Goal: Information Seeking & Learning: Check status

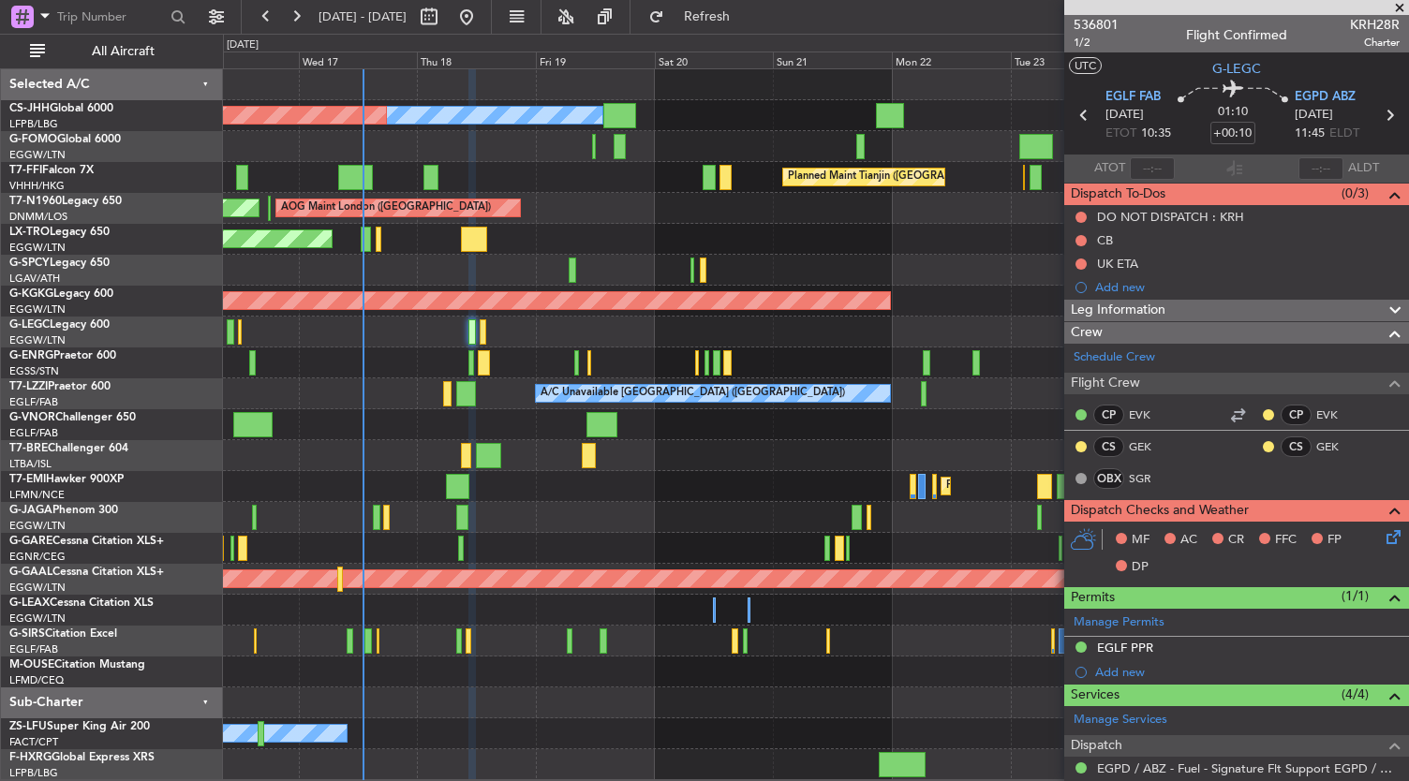
click at [633, 477] on div "Planned Maint [GEOGRAPHIC_DATA]" at bounding box center [816, 486] width 1186 height 31
click at [665, 486] on div "Planned Maint [GEOGRAPHIC_DATA]" at bounding box center [816, 486] width 1186 height 31
click at [706, 479] on div "Planned Maint [GEOGRAPHIC_DATA]" at bounding box center [816, 486] width 1186 height 31
click at [671, 713] on div at bounding box center [816, 703] width 1186 height 31
click at [594, 705] on div at bounding box center [816, 703] width 1186 height 31
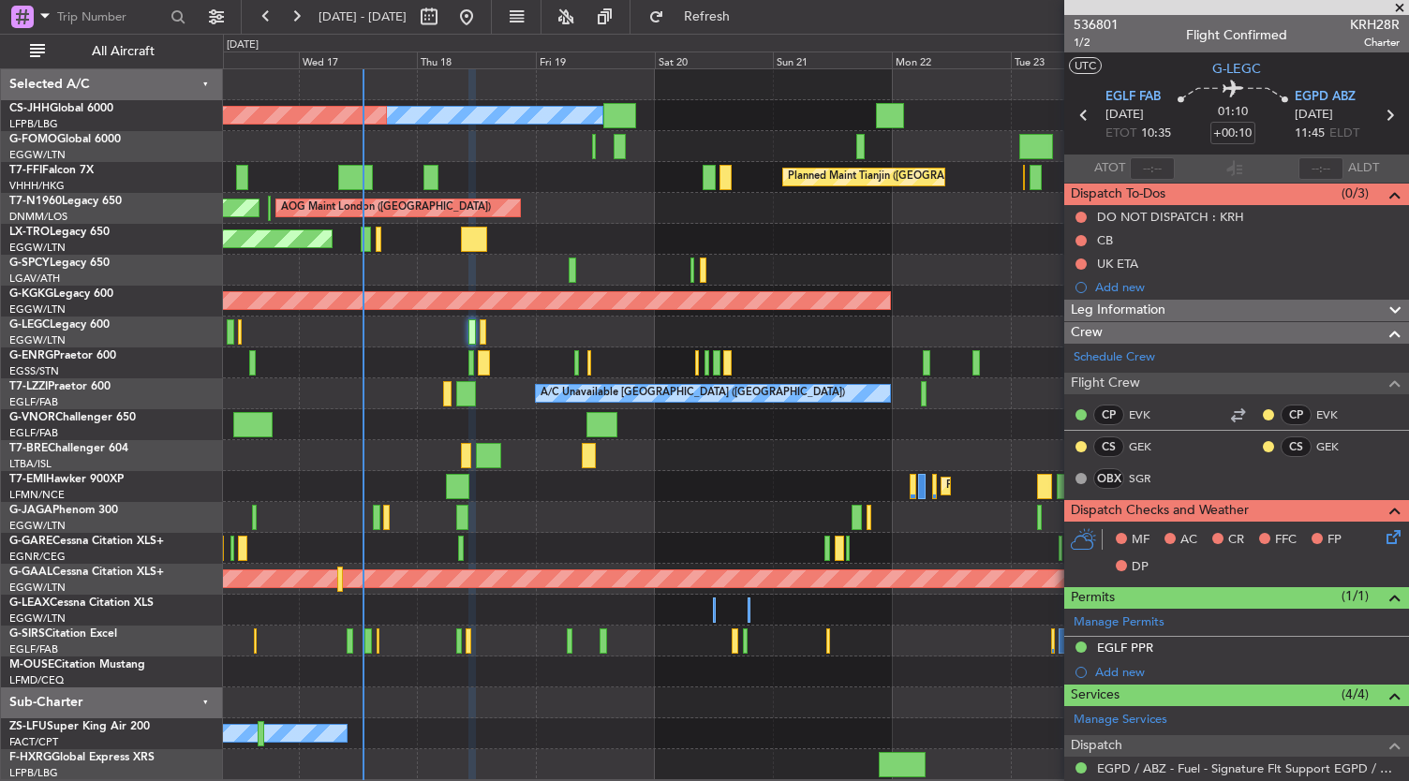
click at [622, 726] on div "A/C Booked" at bounding box center [816, 734] width 1186 height 31
click at [695, 719] on div "A/C Booked" at bounding box center [816, 734] width 1186 height 31
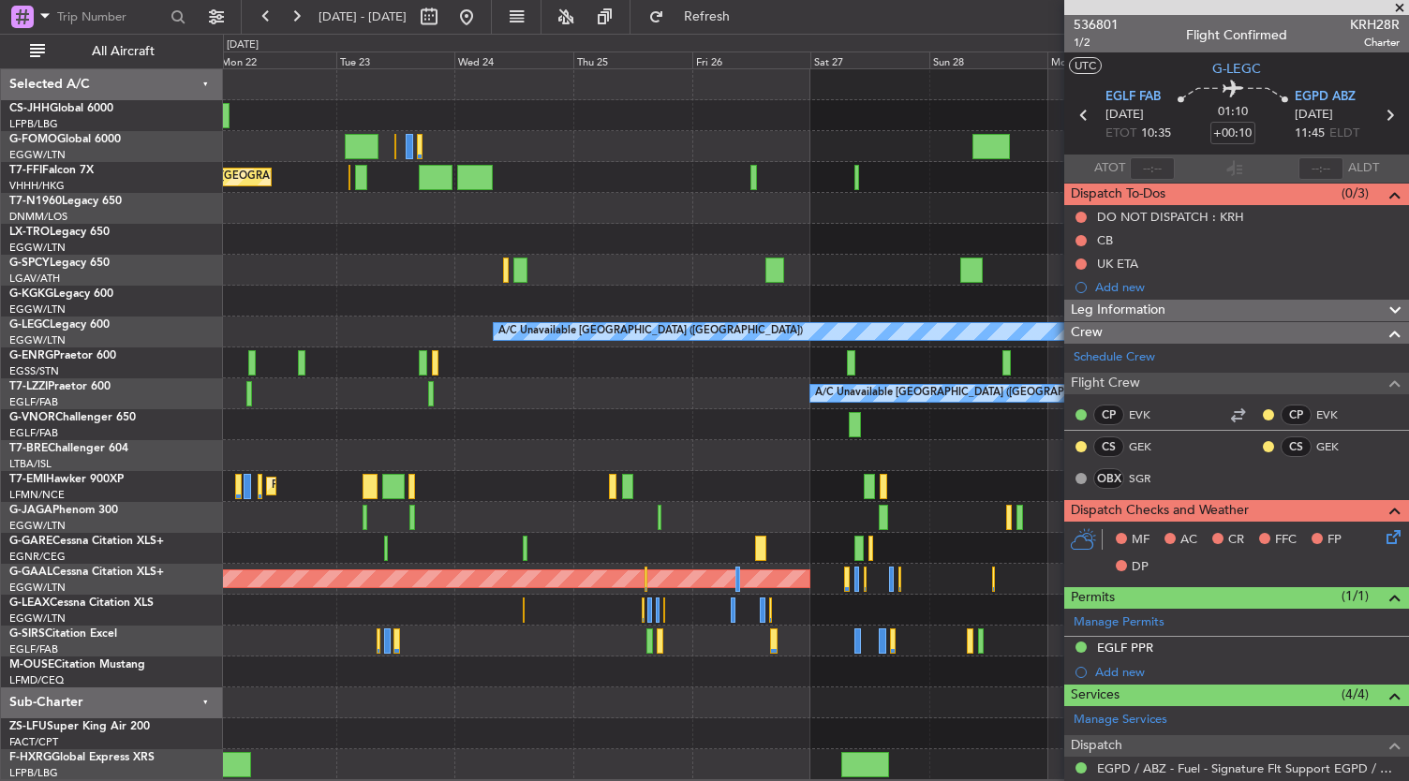
click at [176, 433] on div "Owner Planned Maint Tianjin ([GEOGRAPHIC_DATA]) AOG Maint [GEOGRAPHIC_DATA] ([G…" at bounding box center [704, 408] width 1409 height 748
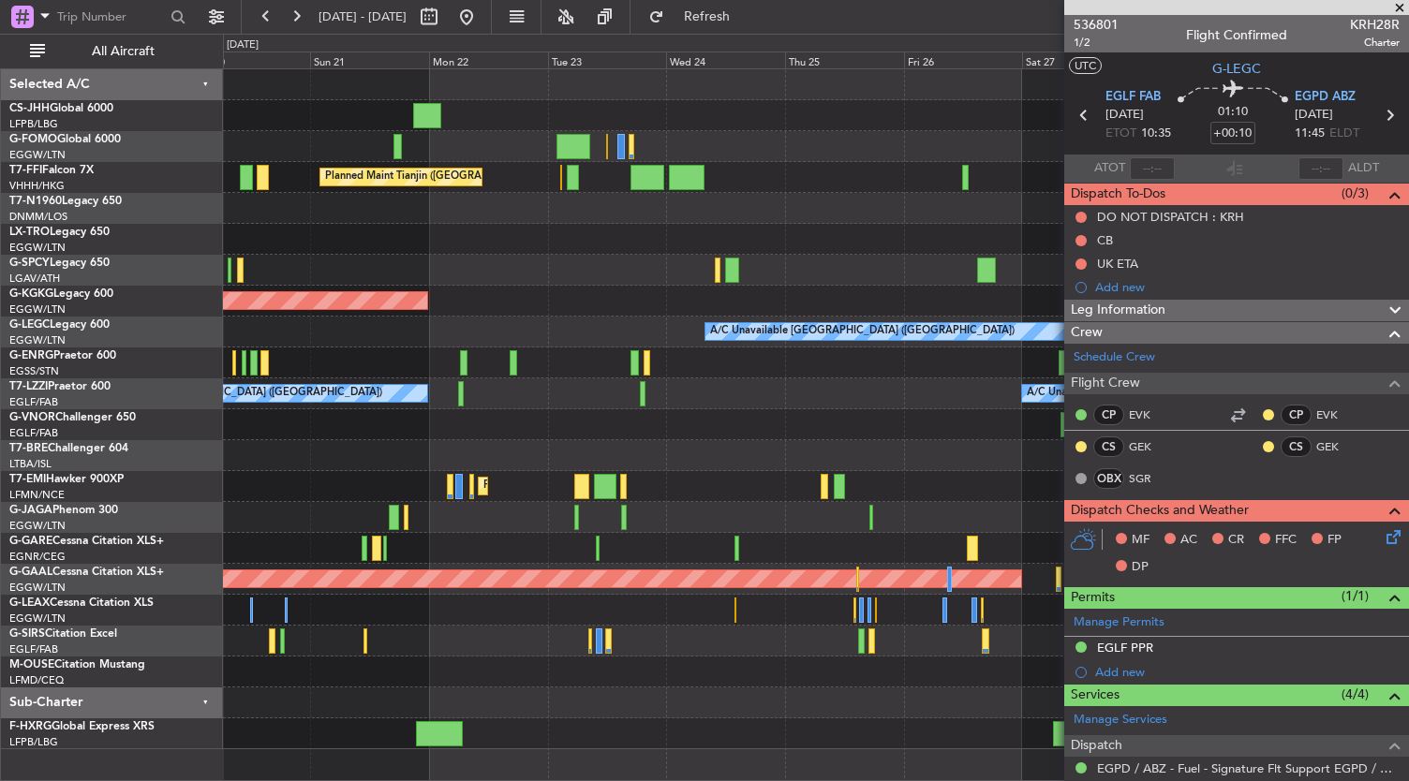
click at [843, 511] on div "Owner Planned Maint Tianjin ([GEOGRAPHIC_DATA]) AOG Maint [GEOGRAPHIC_DATA] ([G…" at bounding box center [816, 409] width 1186 height 680
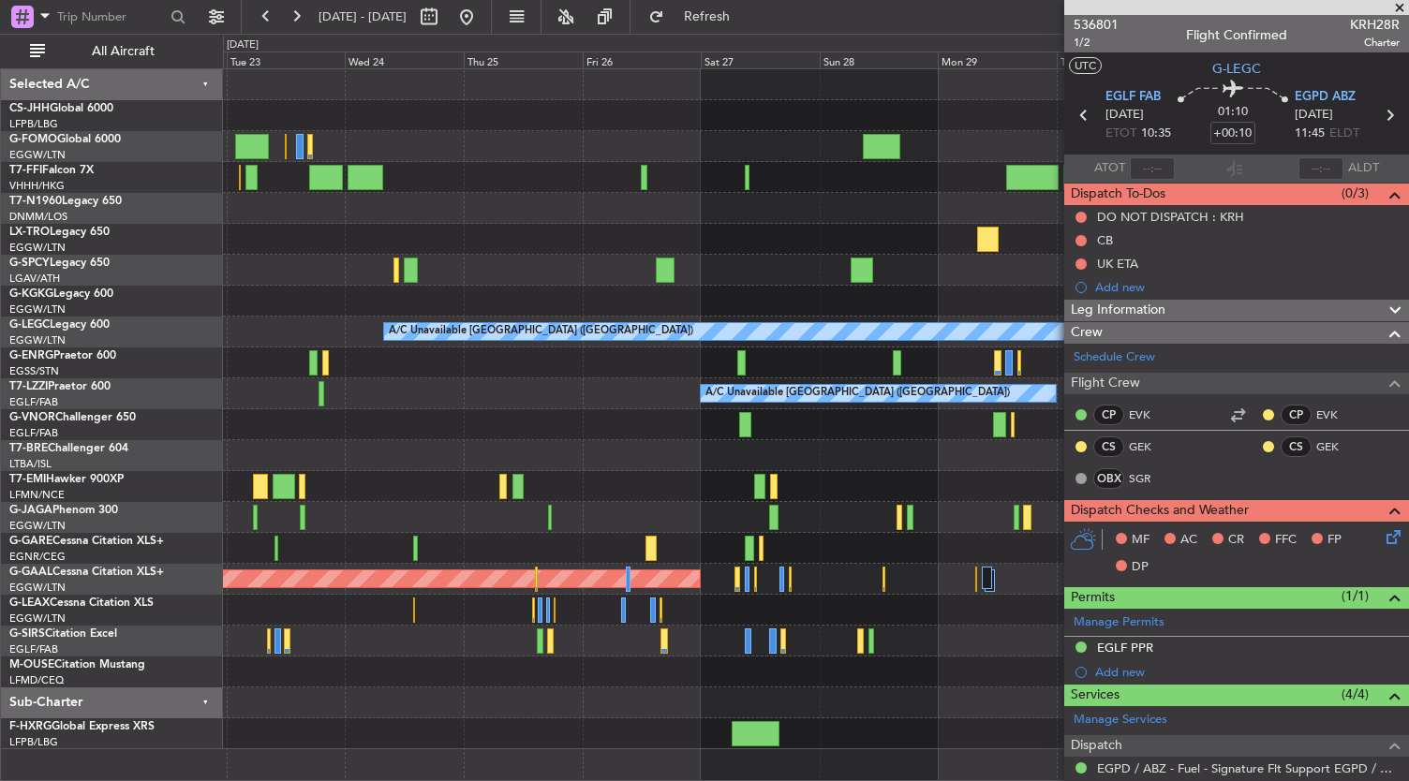
click at [243, 400] on div "A/C Unavailable [GEOGRAPHIC_DATA] ([GEOGRAPHIC_DATA]) A/C Unavailable [GEOGRAPH…" at bounding box center [816, 394] width 1186 height 31
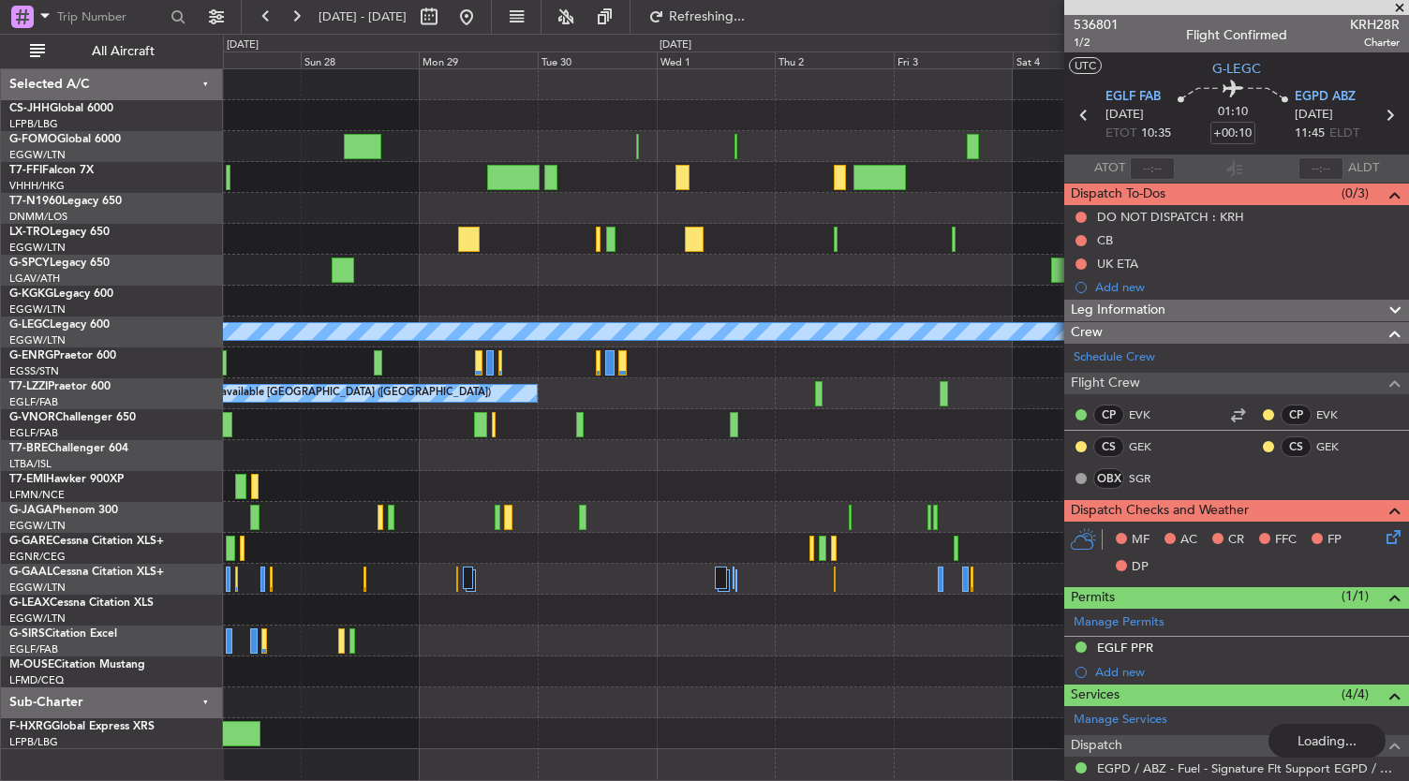
click at [62, 390] on div "A/C Unavailable A/C Unavailable [GEOGRAPHIC_DATA] ([GEOGRAPHIC_DATA]) A/C Unava…" at bounding box center [704, 408] width 1409 height 748
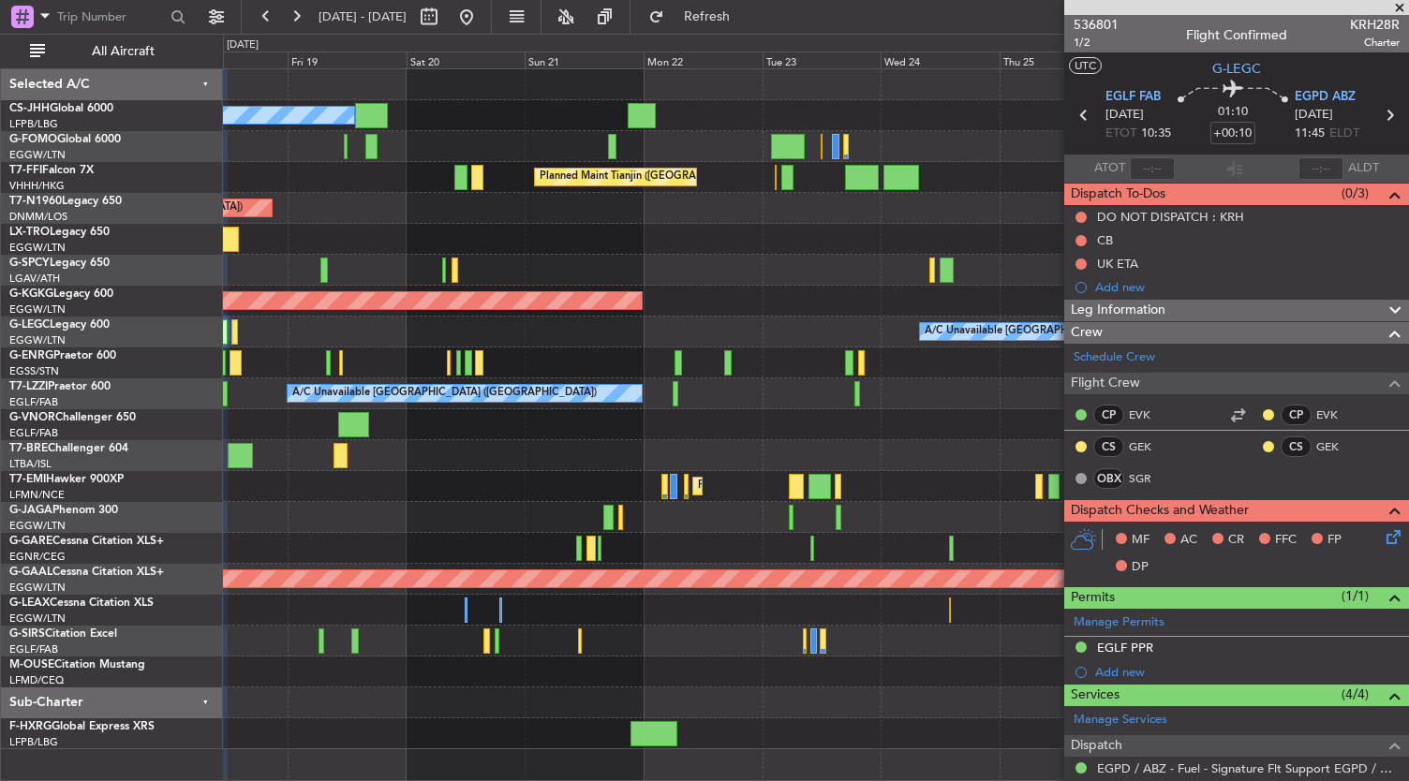
click at [901, 448] on div "Owner Planned Maint [GEOGRAPHIC_DATA] ([GEOGRAPHIC_DATA]) Planned Maint Tianjin…" at bounding box center [816, 409] width 1186 height 680
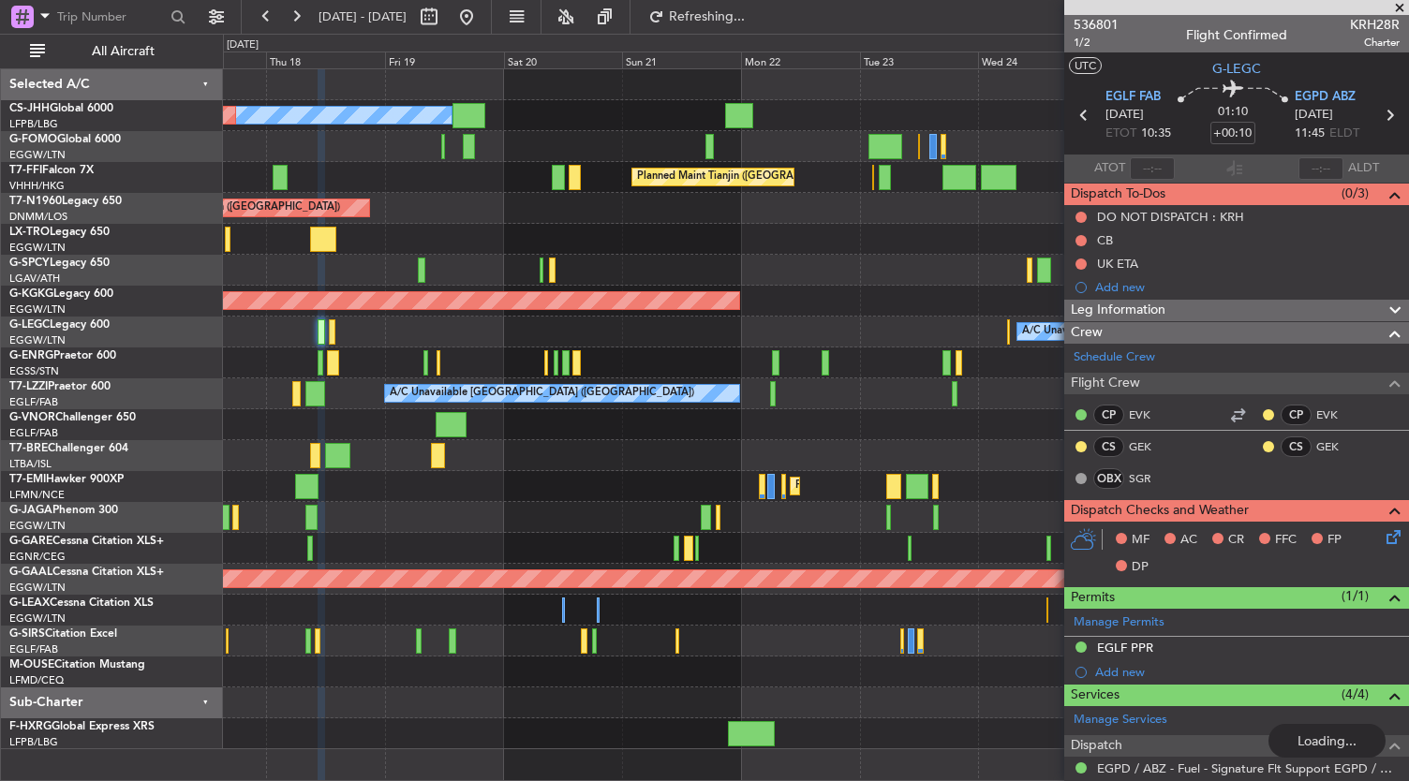
click at [682, 673] on div at bounding box center [816, 672] width 1186 height 31
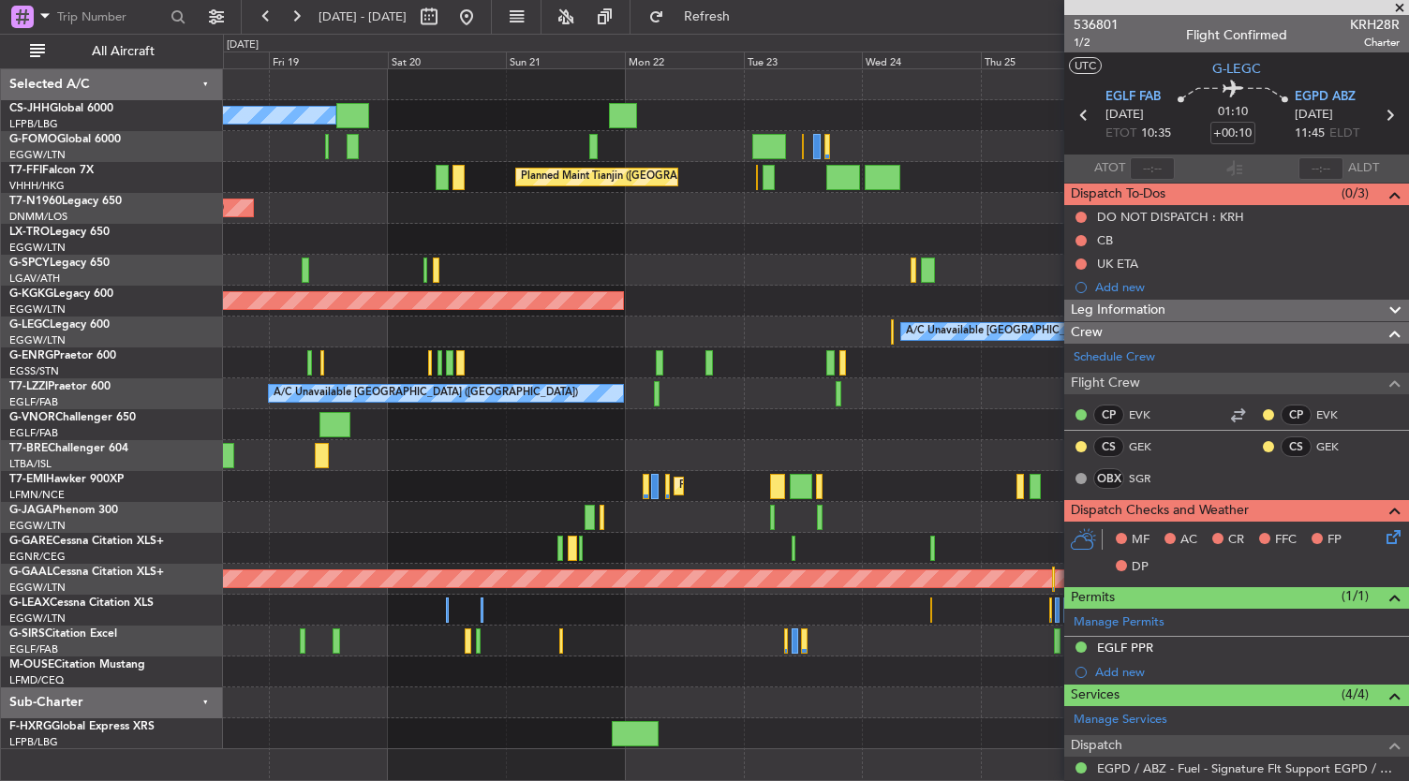
click at [643, 318] on div "Owner Planned Maint [GEOGRAPHIC_DATA] ([GEOGRAPHIC_DATA]) Planned Maint Tianjin…" at bounding box center [816, 409] width 1186 height 680
click at [482, 24] on button at bounding box center [467, 17] width 30 height 30
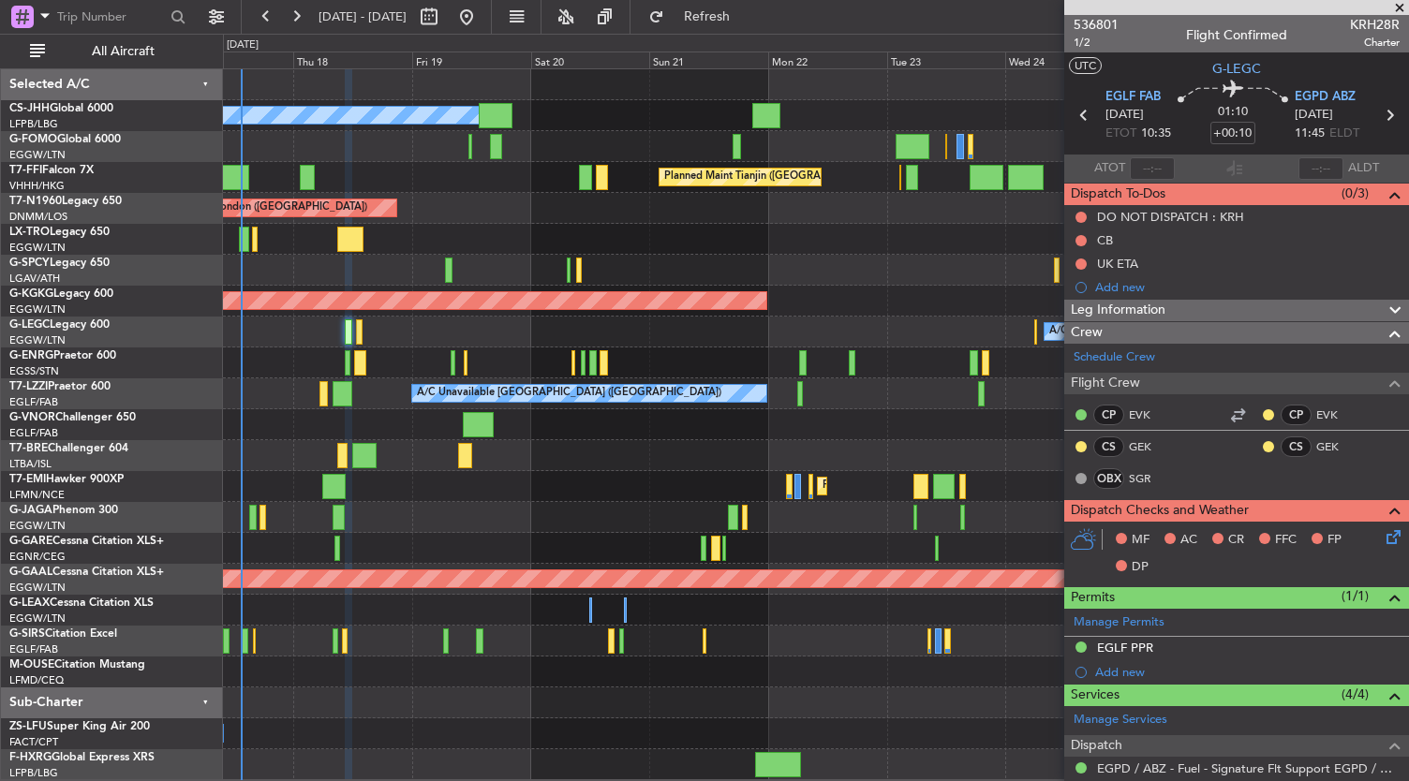
click at [420, 457] on div "Planned Maint [GEOGRAPHIC_DATA] ([GEOGRAPHIC_DATA]) Owner Planned Maint Tianjin…" at bounding box center [816, 424] width 1186 height 711
click at [626, 475] on div "Planned Maint [GEOGRAPHIC_DATA]" at bounding box center [816, 486] width 1186 height 31
click at [547, 475] on div "Planned Maint [GEOGRAPHIC_DATA]" at bounding box center [816, 486] width 1186 height 31
click at [296, 716] on div at bounding box center [816, 703] width 1186 height 31
click at [630, 726] on div at bounding box center [816, 734] width 1186 height 31
